Goal: Complete application form: Complete application form

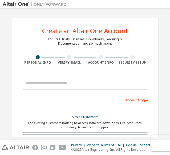
click at [74, 56] on div at bounding box center [70, 57] width 32 height 4
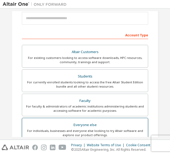
scroll to position [65, 0]
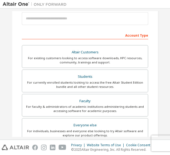
click at [138, 36] on div "Account Type" at bounding box center [85, 35] width 126 height 9
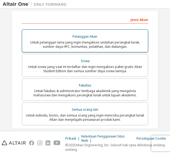
scroll to position [89, 0]
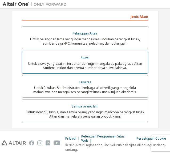
click at [131, 67] on div "Untuk siswa yang saat ini terdaftar dan ingin mengakses paket gratis Altair Stu…" at bounding box center [84, 66] width 119 height 9
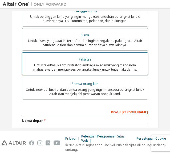
scroll to position [133, 0]
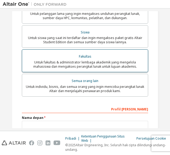
click at [131, 72] on label "Fakultas Untuk fakultas & administrator lembaga akademik yang mengelola mahasis…" at bounding box center [85, 61] width 126 height 23
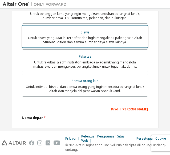
click at [130, 43] on div "Untuk siswa yang saat ini terdaftar dan ingin mengakses paket gratis Altair Stu…" at bounding box center [84, 40] width 119 height 9
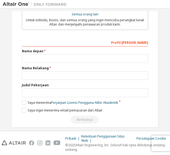
scroll to position [199, 0]
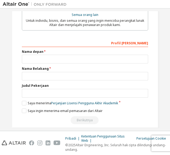
click at [109, 68] on label "Nama Belakang" at bounding box center [85, 69] width 126 height 4
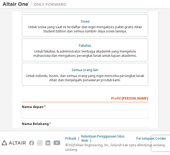
scroll to position [136, 0]
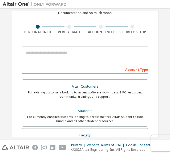
scroll to position [33, 0]
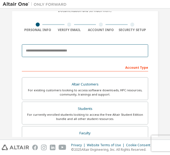
click at [127, 51] on input "email" at bounding box center [85, 50] width 126 height 13
click at [98, 56] on input "email" at bounding box center [85, 50] width 126 height 13
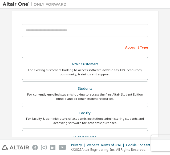
scroll to position [54, 0]
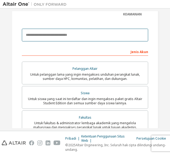
click at [32, 30] on input "email" at bounding box center [85, 35] width 126 height 13
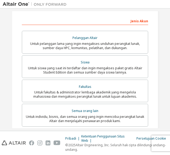
scroll to position [85, 0]
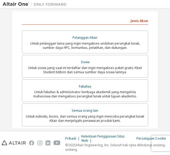
type input "**********"
click at [92, 20] on div "Jenis Akun" at bounding box center [85, 20] width 126 height 9
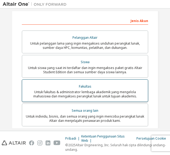
click at [67, 91] on font "Untuk fakultas & administrator lembaga akademik yang mengelola mahasiswa dan me…" at bounding box center [85, 94] width 104 height 9
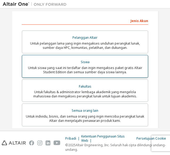
click at [141, 71] on div "Untuk siswa yang saat ini terdaftar dan ingin mengakses paket gratis Altair Stu…" at bounding box center [84, 70] width 119 height 9
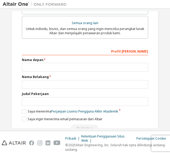
scroll to position [188, 0]
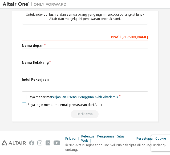
click at [53, 105] on font "Saya ingin menerima email pemasaran dari Altair" at bounding box center [65, 105] width 75 height 5
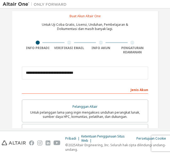
scroll to position [10, 0]
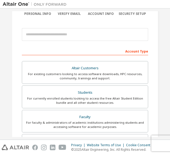
scroll to position [50, 0]
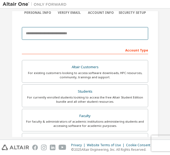
click at [112, 32] on input "email" at bounding box center [85, 33] width 126 height 13
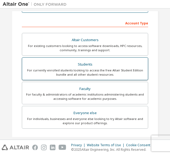
scroll to position [79, 0]
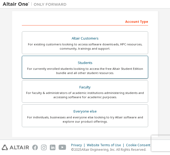
type input "**********"
click at [116, 66] on div "Students" at bounding box center [84, 62] width 119 height 7
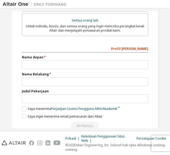
scroll to position [188, 0]
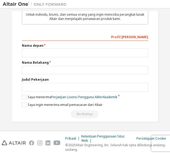
drag, startPoint x: 140, startPoint y: 34, endPoint x: 141, endPoint y: 38, distance: 3.9
click at [141, 38] on div "Profil [PERSON_NAME]" at bounding box center [85, 36] width 126 height 9
click at [141, 38] on font "Profil [PERSON_NAME]" at bounding box center [129, 37] width 37 height 5
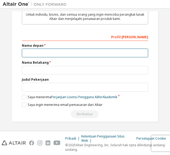
click at [107, 55] on input "text" at bounding box center [85, 53] width 126 height 9
type input "********"
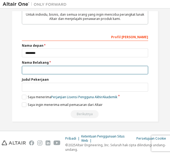
click at [106, 69] on input "text" at bounding box center [85, 70] width 126 height 9
type input "******"
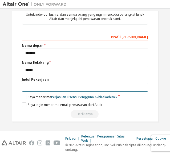
click at [36, 90] on input "text" at bounding box center [85, 87] width 126 height 9
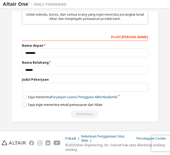
click at [55, 105] on font "Saya ingin menerima email pemasaran dari Altair" at bounding box center [65, 105] width 75 height 5
click at [22, 96] on label "Saya menerima Perjanjian Lisensi Pengguna Akhir Akademik" at bounding box center [69, 97] width 95 height 5
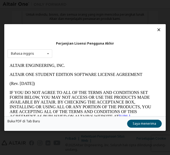
scroll to position [0, 0]
click at [158, 31] on icon at bounding box center [159, 29] width 6 height 5
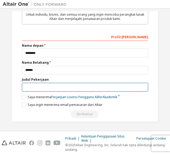
click at [122, 86] on input "text" at bounding box center [85, 87] width 126 height 9
type input "*"
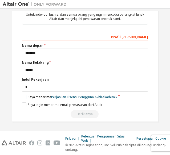
click at [24, 97] on label "Saya menerima Perjanjian Lisensi Pengguna Akhir Akademik" at bounding box center [69, 97] width 95 height 5
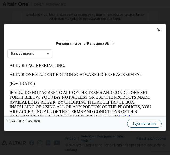
click at [149, 124] on font "Saya menerima" at bounding box center [144, 124] width 23 height 5
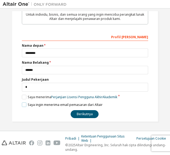
click at [61, 105] on font "Saya ingin menerima email pemasaran dari Altair" at bounding box center [65, 105] width 75 height 5
click at [24, 103] on label "Saya ingin menerima email pemasaran dari Altair" at bounding box center [62, 105] width 81 height 5
click at [23, 100] on div "**********" at bounding box center [85, 75] width 126 height 86
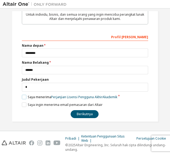
click at [23, 99] on label "Saya menerima Perjanjian Lisensi Pengguna Akhir Akademik" at bounding box center [69, 97] width 95 height 5
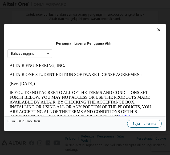
click at [138, 122] on font "Saya menerima" at bounding box center [144, 124] width 23 height 5
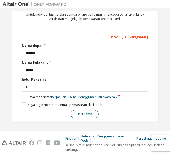
click at [80, 116] on font "Berikutnya" at bounding box center [85, 114] width 16 height 5
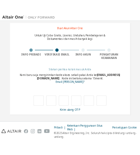
scroll to position [11, 0]
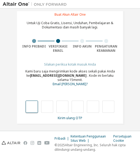
click at [30, 108] on input "text" at bounding box center [32, 107] width 12 height 12
type input "*"
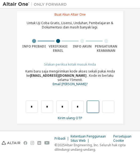
type input "*"
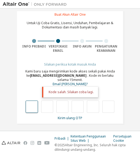
click at [32, 109] on input "text" at bounding box center [32, 107] width 12 height 12
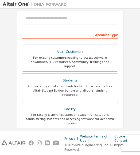
scroll to position [64, 0]
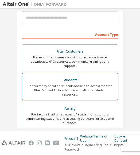
click at [80, 84] on div "For currently enrolled students looking to access the free Altair Student Editi…" at bounding box center [69, 90] width 89 height 13
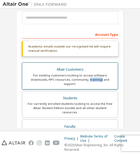
click at [80, 81] on div "For existing customers looking to access software downloads, HPC resources, com…" at bounding box center [69, 79] width 89 height 13
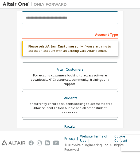
click at [85, 21] on input "email" at bounding box center [70, 17] width 96 height 13
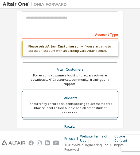
click at [99, 91] on label "Students For currently enrolled students looking to access the free Altair Stud…" at bounding box center [70, 104] width 96 height 27
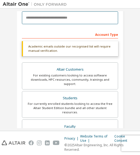
click at [88, 17] on input "email" at bounding box center [70, 17] width 96 height 13
type input "**********"
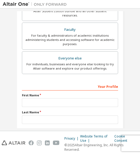
scroll to position [189, 0]
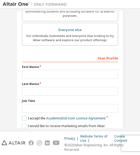
click at [23, 116] on label "I accept the Academic End-User License Agreement" at bounding box center [63, 118] width 83 height 5
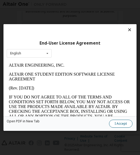
scroll to position [0, 0]
click at [125, 125] on button "I Accept" at bounding box center [120, 124] width 23 height 8
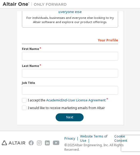
scroll to position [171, 0]
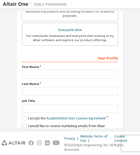
click at [22, 124] on label "I would like to receive marketing emails from Altair" at bounding box center [63, 126] width 83 height 5
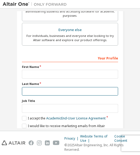
click at [45, 87] on input "text" at bounding box center [70, 91] width 96 height 9
type input "******"
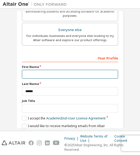
click at [54, 70] on input "text" at bounding box center [70, 74] width 96 height 9
type input "********"
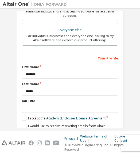
click at [74, 132] on button "Next" at bounding box center [69, 136] width 28 height 8
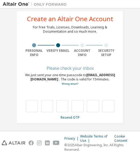
scroll to position [10, 0]
click at [33, 106] on input "text" at bounding box center [32, 106] width 12 height 12
type input "*"
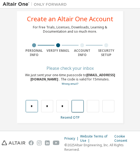
type input "*"
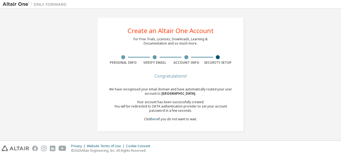
scroll to position [0, 0]
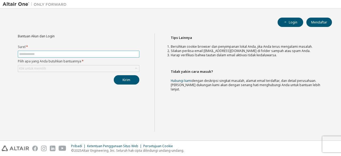
click at [130, 55] on input "text" at bounding box center [78, 54] width 119 height 4
type input "**********"
click at [102, 65] on div "Klik untuk memilih" at bounding box center [78, 68] width 121 height 6
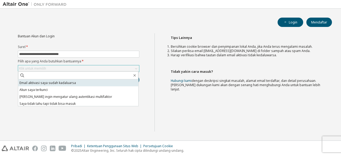
scroll to position [15, 0]
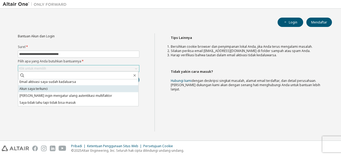
click at [103, 89] on li "Akun saya terkunci" at bounding box center [78, 88] width 120 height 7
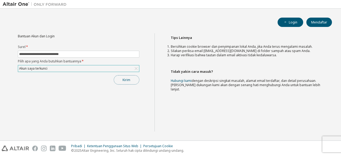
click at [123, 76] on button "Kirim" at bounding box center [127, 79] width 26 height 9
